Goal: Task Accomplishment & Management: Manage account settings

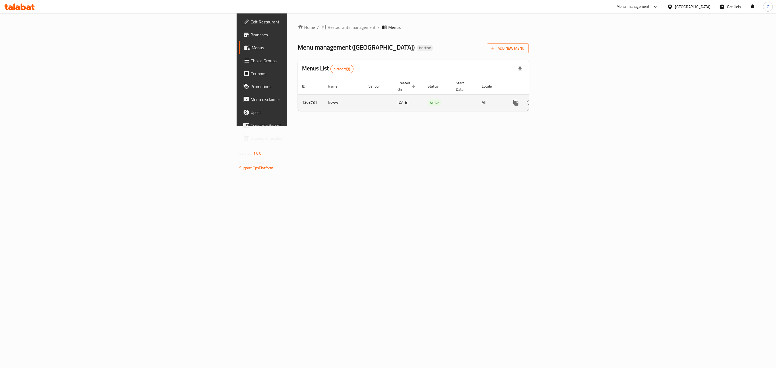
click at [387, 99] on icon "enhanced table" at bounding box center [555, 102] width 6 height 6
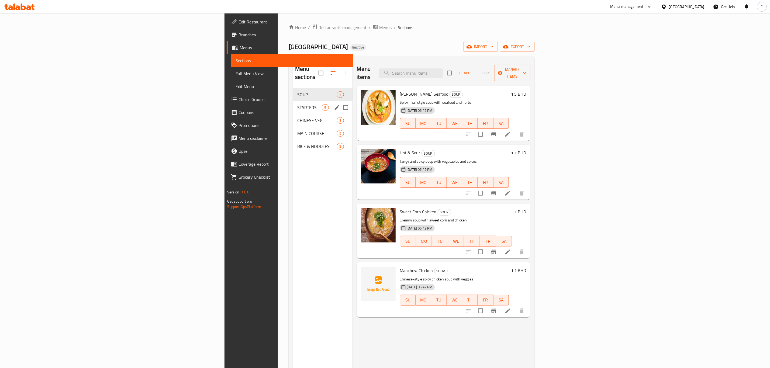
click at [297, 104] on span "STARTERS" at bounding box center [309, 107] width 25 height 6
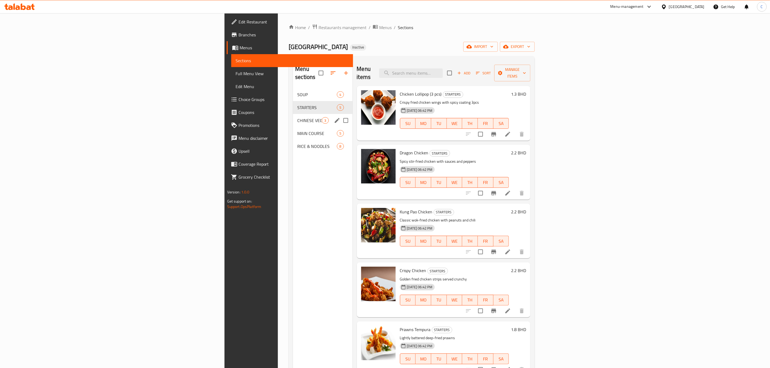
click at [293, 116] on div "CHINESE VEG 3" at bounding box center [322, 120] width 59 height 13
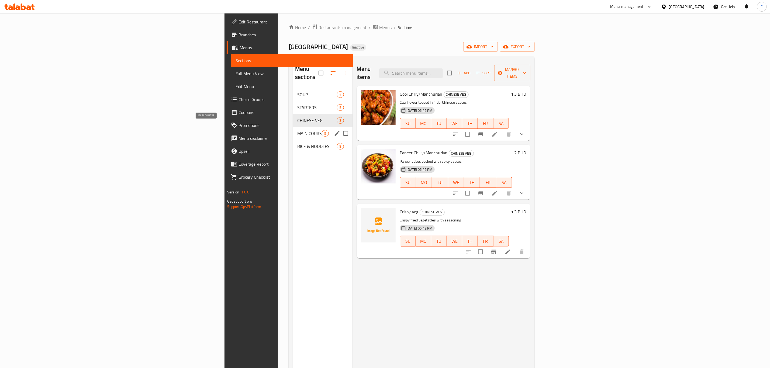
click at [297, 130] on span "MAIN COURSE" at bounding box center [309, 133] width 25 height 6
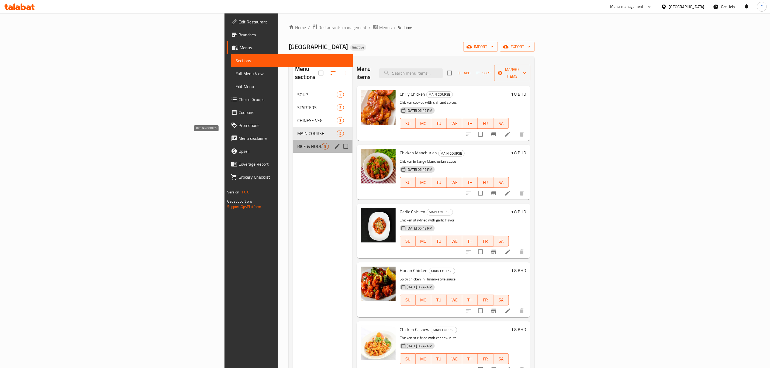
click at [297, 143] on span "RICE & NOODLES" at bounding box center [309, 146] width 25 height 6
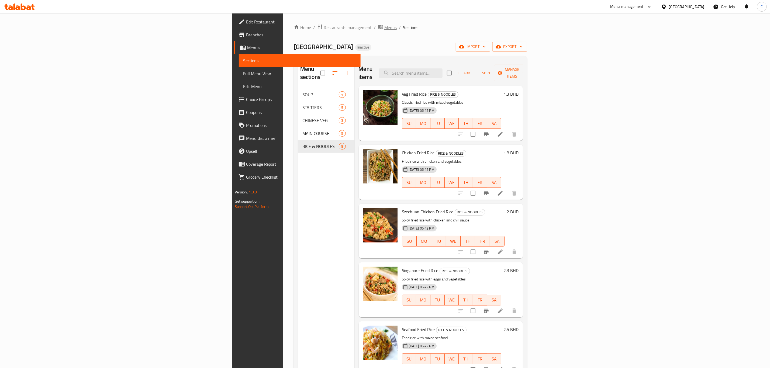
click at [384, 24] on span "Menus" at bounding box center [390, 27] width 12 height 6
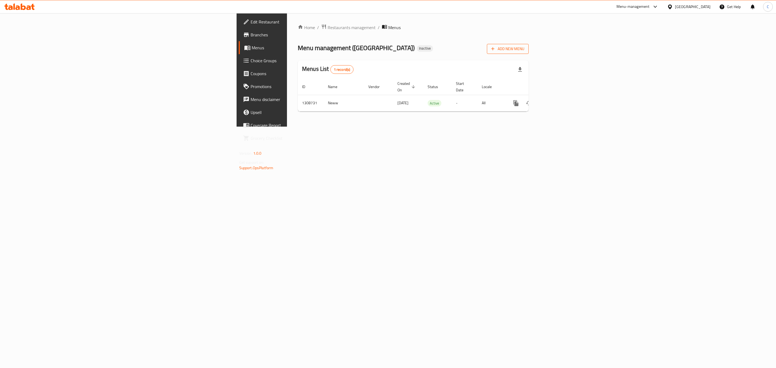
click at [387, 49] on span "Add New Menu" at bounding box center [507, 49] width 33 height 7
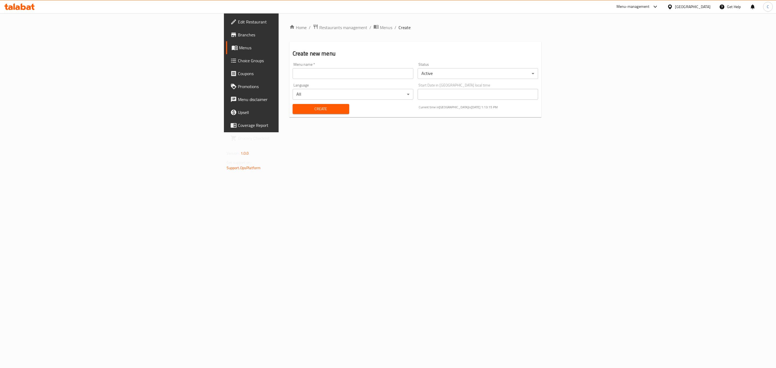
drag, startPoint x: 292, startPoint y: 75, endPoint x: 288, endPoint y: 88, distance: 14.1
click at [293, 75] on input "text" at bounding box center [353, 73] width 121 height 11
type input "neww [DATE]"
click at [293, 113] on button "Create" at bounding box center [321, 109] width 57 height 10
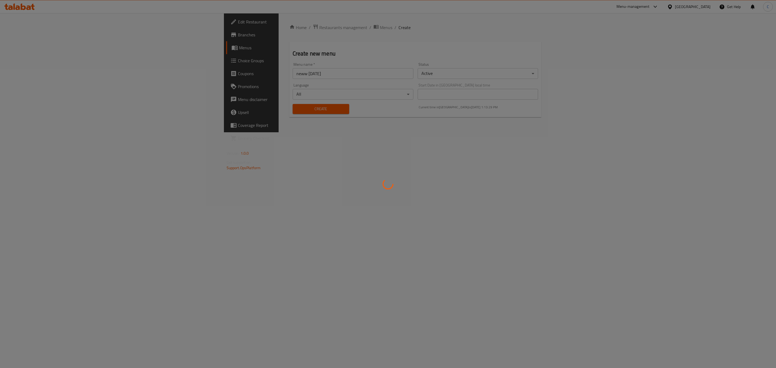
click at [211, 112] on div at bounding box center [388, 184] width 776 height 368
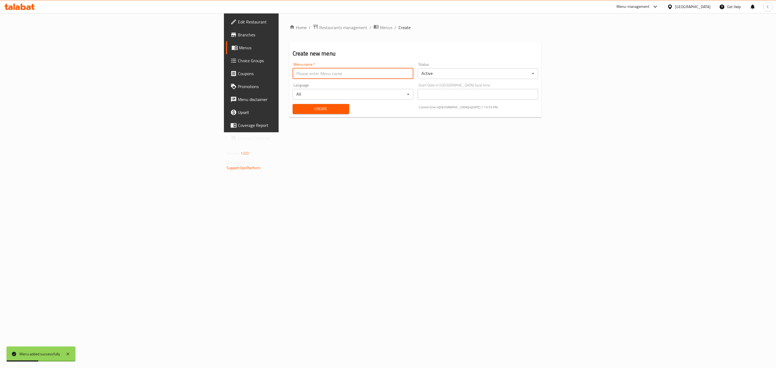
click at [387, 74] on input "text" at bounding box center [353, 73] width 121 height 11
click at [387, 36] on div "Home / Restaurants management / Menus / Create Create new menu Menu name   * Me…" at bounding box center [415, 73] width 252 height 98
click at [380, 25] on span "Menus" at bounding box center [386, 27] width 12 height 6
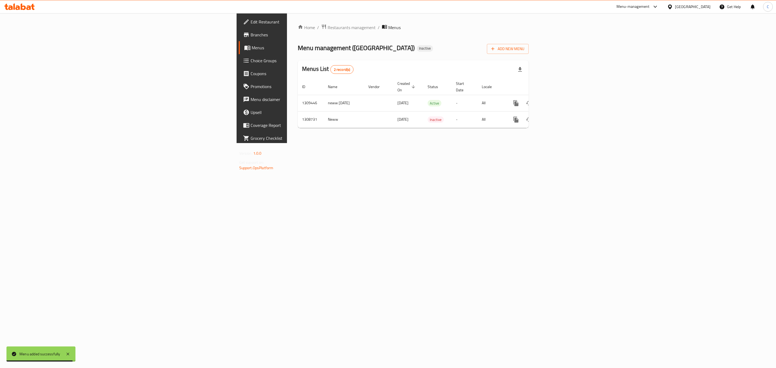
drag, startPoint x: 655, startPoint y: 99, endPoint x: 388, endPoint y: 4, distance: 283.0
click at [387, 99] on td "All" at bounding box center [491, 103] width 28 height 16
